Goal: Navigation & Orientation: Understand site structure

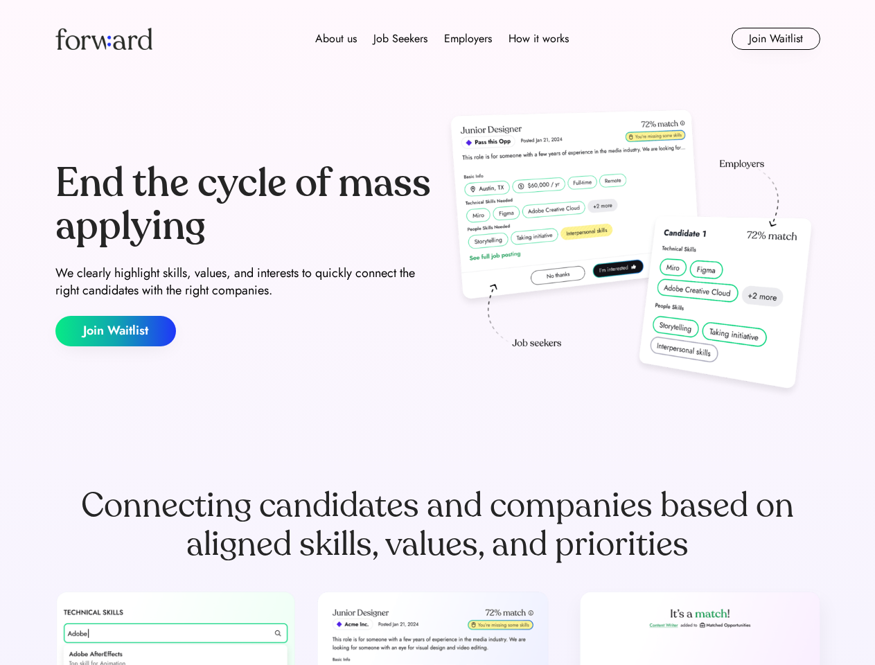
click at [437, 333] on div "End the cycle of mass applying We clearly highlight skills, values, and interes…" at bounding box center [437, 254] width 765 height 298
click at [438, 39] on div "About us Job Seekers Employers How it works" at bounding box center [442, 38] width 546 height 17
click at [104, 39] on img at bounding box center [103, 39] width 97 height 22
click at [442, 39] on div "About us Job Seekers Employers How it works" at bounding box center [442, 38] width 546 height 17
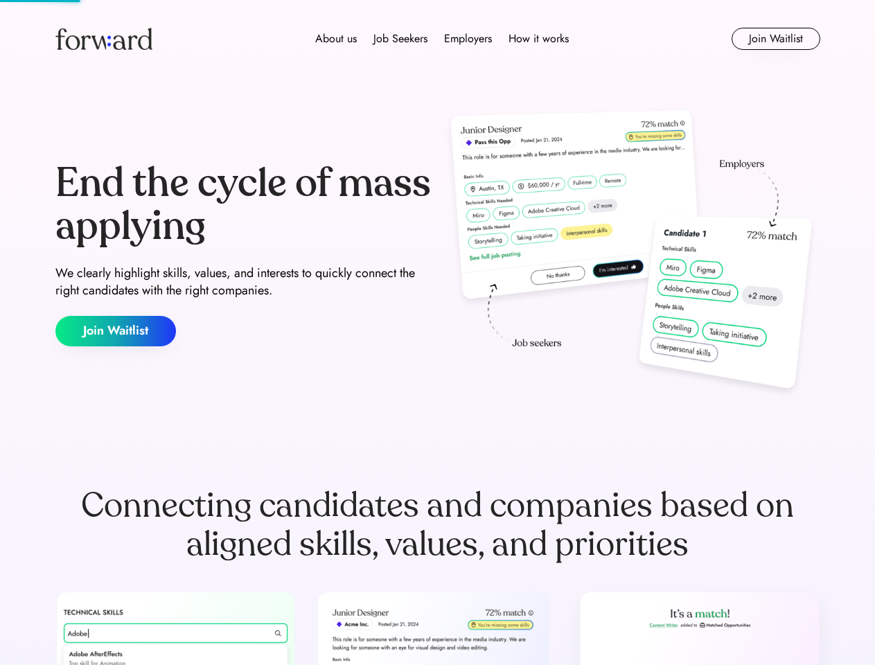
click at [336, 39] on div "About us" at bounding box center [336, 38] width 42 height 17
click at [401, 39] on div "Job Seekers" at bounding box center [400, 38] width 54 height 17
click at [468, 39] on div "Employers" at bounding box center [468, 38] width 48 height 17
